Goal: Information Seeking & Learning: Compare options

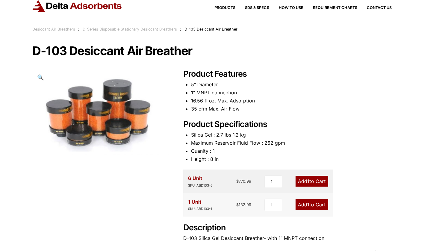
scroll to position [20, 0]
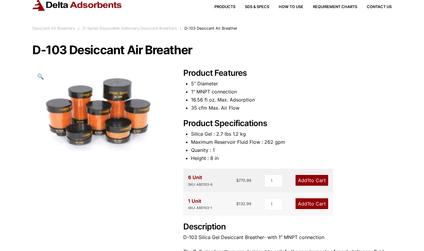
click at [66, 28] on link "Desiccant Air Breathers" at bounding box center [53, 28] width 43 height 4
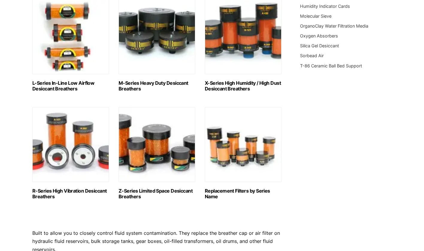
scroll to position [321, 0]
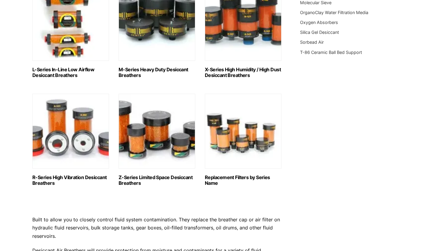
click at [165, 175] on h2 "Z-Series Limited Space Desiccant Breathers (5)" at bounding box center [157, 180] width 77 height 11
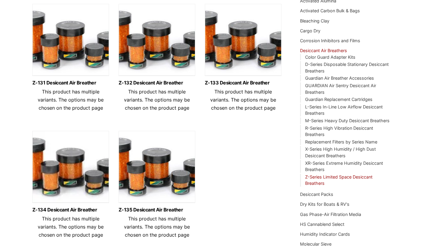
scroll to position [85, 0]
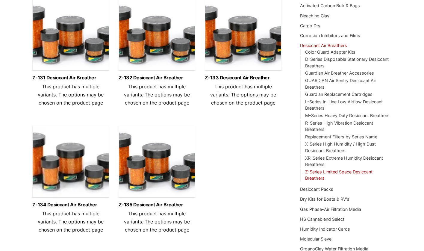
click at [76, 74] on div "Z-131 Desiccant Air Breather This product has multiple variants. The options ma…" at bounding box center [70, 91] width 77 height 41
click at [72, 60] on img at bounding box center [70, 36] width 77 height 75
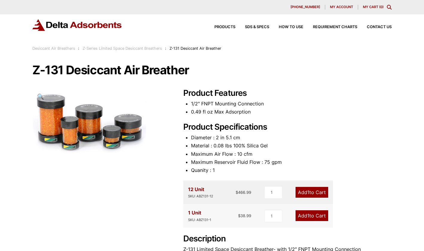
click at [50, 47] on link "Desiccant Air Breathers" at bounding box center [53, 48] width 43 height 4
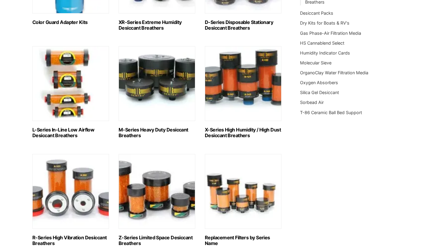
scroll to position [261, 0]
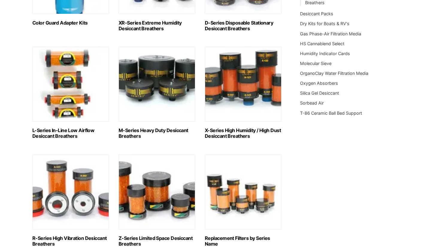
click at [252, 134] on h2 "X-Series High Humidity / High Dust Desiccant Breathers (13)" at bounding box center [243, 133] width 77 height 11
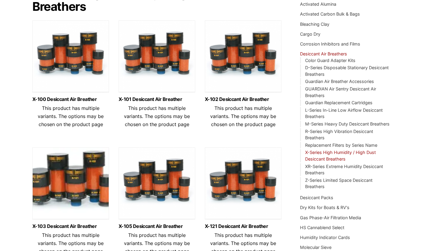
scroll to position [76, 0]
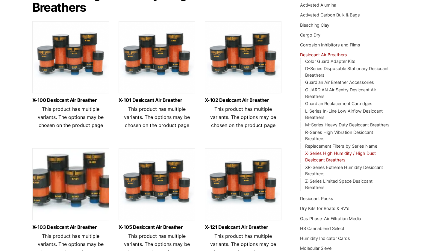
click at [65, 78] on img at bounding box center [70, 58] width 77 height 75
click at [130, 72] on img at bounding box center [157, 58] width 77 height 75
click at [248, 81] on img at bounding box center [243, 58] width 77 height 75
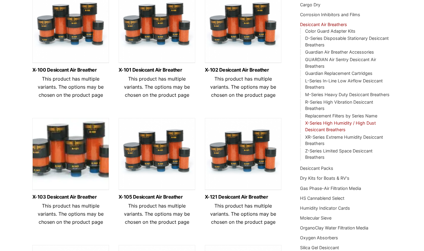
scroll to position [116, 0]
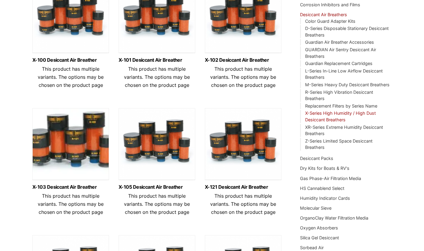
click at [66, 141] on img at bounding box center [70, 145] width 77 height 75
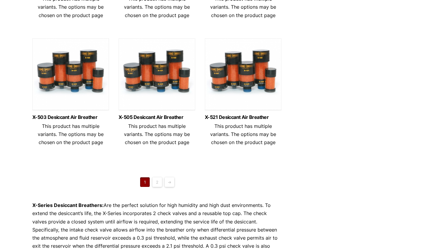
scroll to position [447, 0]
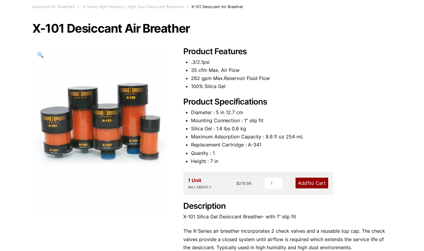
scroll to position [42, 0]
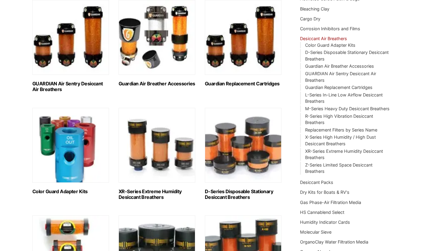
scroll to position [125, 0]
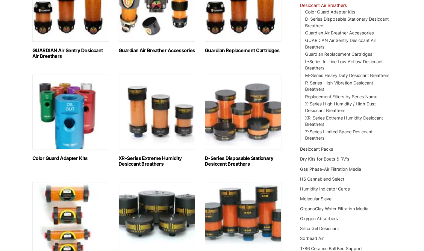
click at [175, 115] on img "Visit product category XR-Series Extreme Humidity Desiccant Breathers" at bounding box center [157, 112] width 77 height 75
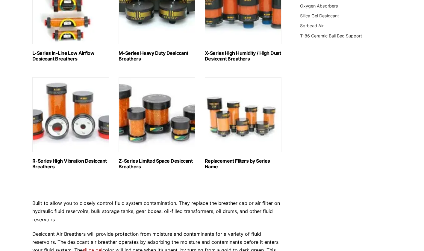
scroll to position [345, 0]
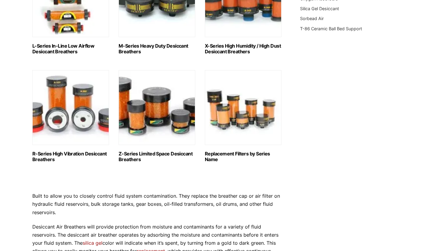
click at [221, 140] on img "Visit product category Replacement Filters by Series Name" at bounding box center [243, 107] width 77 height 75
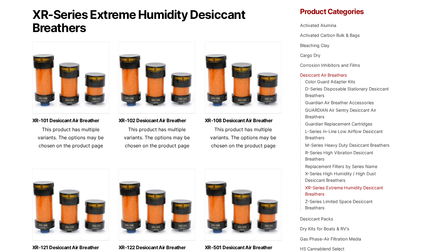
scroll to position [56, 0]
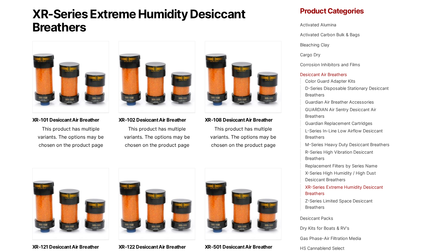
click at [63, 81] on img at bounding box center [70, 78] width 77 height 75
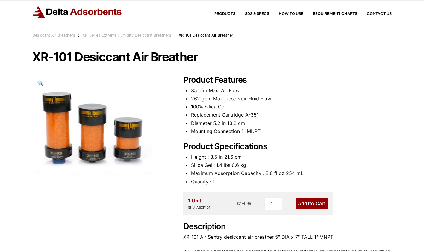
scroll to position [20, 0]
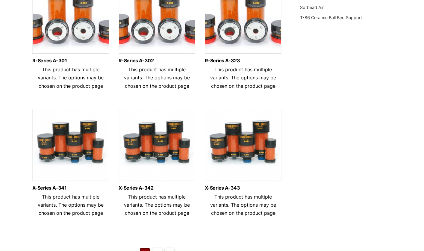
scroll to position [375, 0]
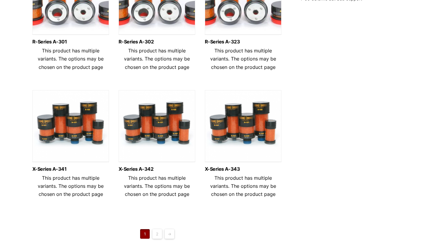
click at [47, 138] on img at bounding box center [70, 127] width 77 height 75
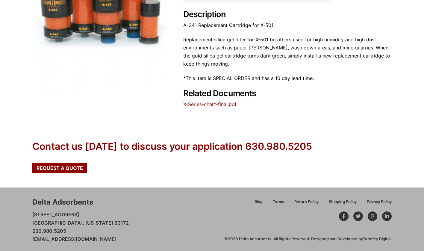
scroll to position [157, 0]
